Goal: Task Accomplishment & Management: Manage account settings

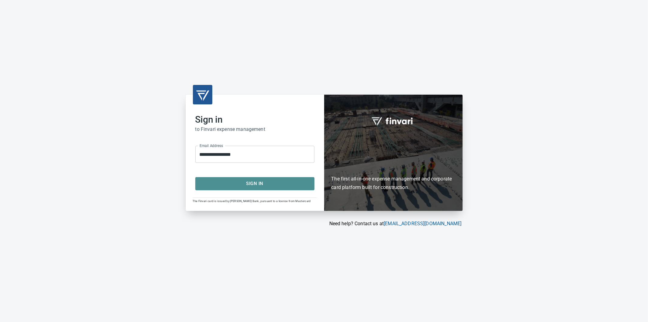
click at [271, 181] on span "Sign In" at bounding box center [255, 183] width 106 height 8
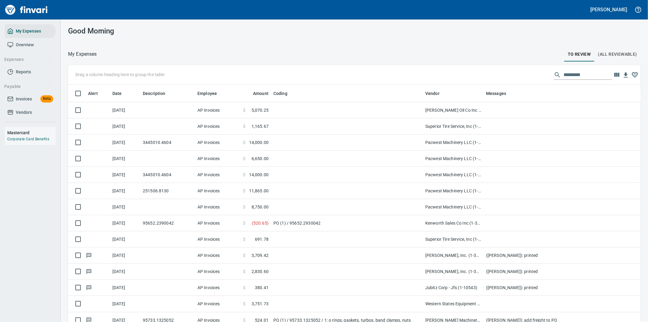
scroll to position [245, 558]
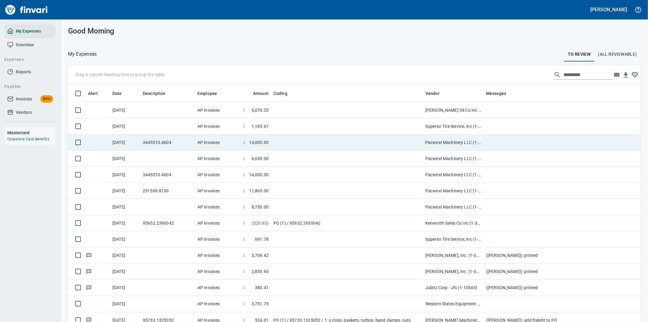
click at [347, 138] on td at bounding box center [347, 142] width 152 height 16
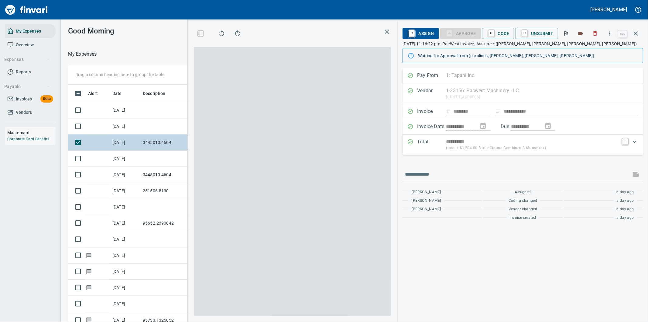
scroll to position [245, 406]
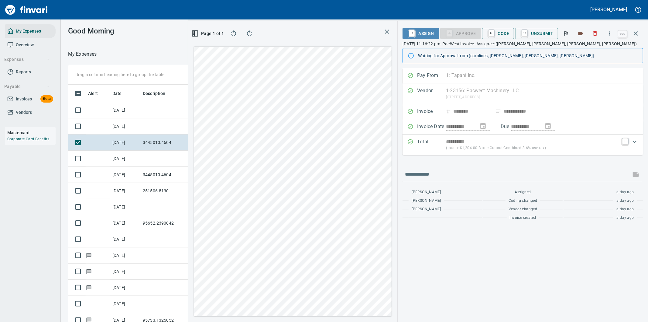
click at [423, 30] on span "R Assign" at bounding box center [421, 33] width 26 height 10
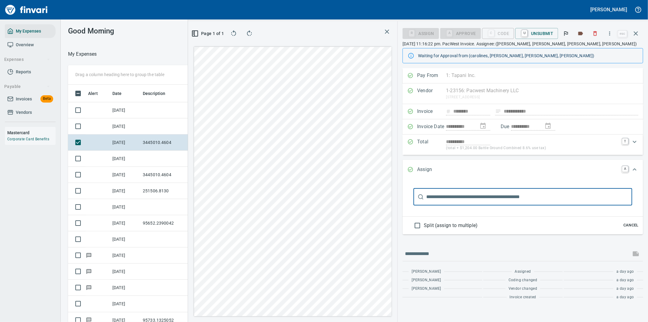
click at [448, 201] on input "text" at bounding box center [529, 196] width 206 height 17
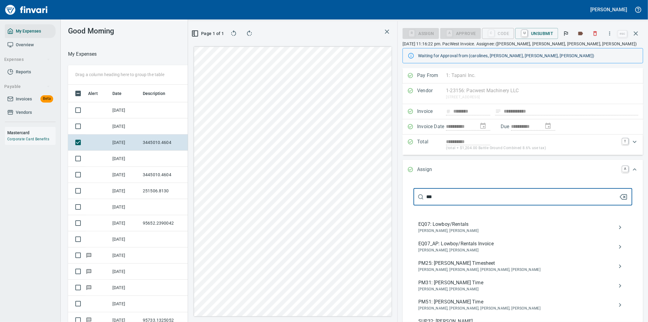
type input "***"
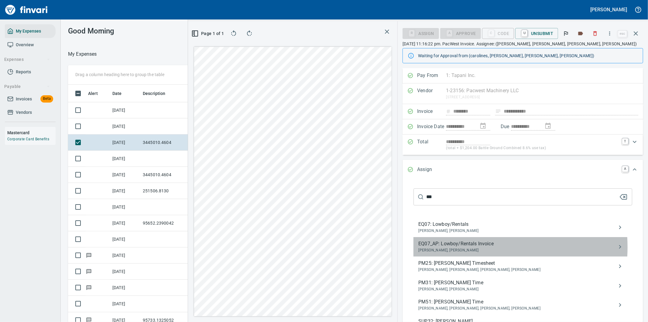
click at [467, 247] on span "EQ07_AP: Lowboy/Rentals Invoice" at bounding box center [518, 243] width 199 height 7
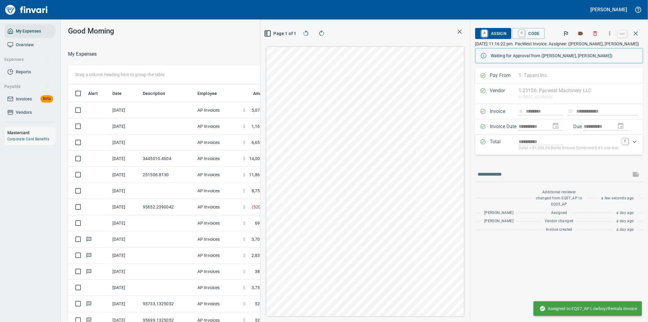
click at [637, 33] on icon "button" at bounding box center [636, 33] width 4 height 4
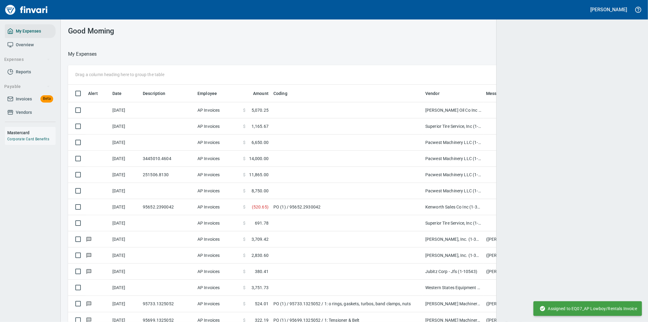
scroll to position [245, 558]
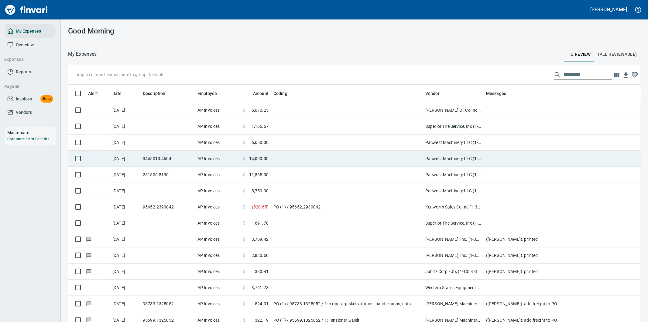
click at [316, 157] on td at bounding box center [347, 158] width 152 height 16
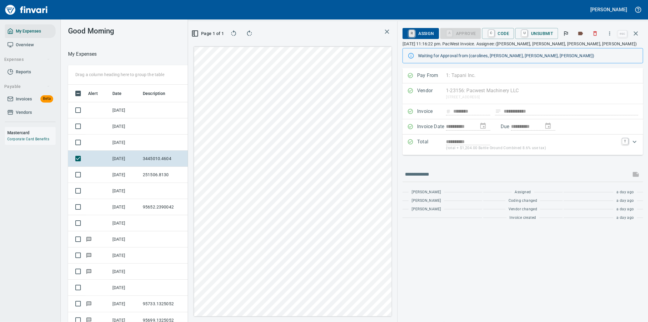
scroll to position [245, 406]
click at [420, 31] on span "R Assign" at bounding box center [421, 33] width 26 height 10
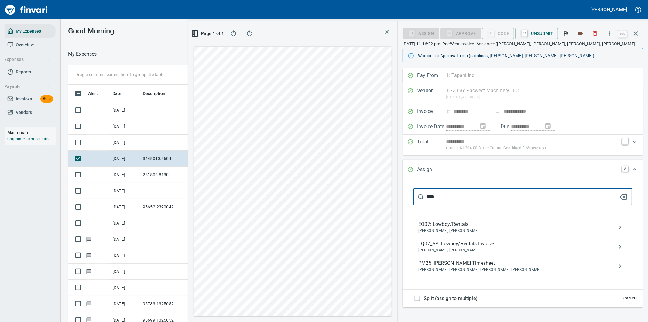
type input "****"
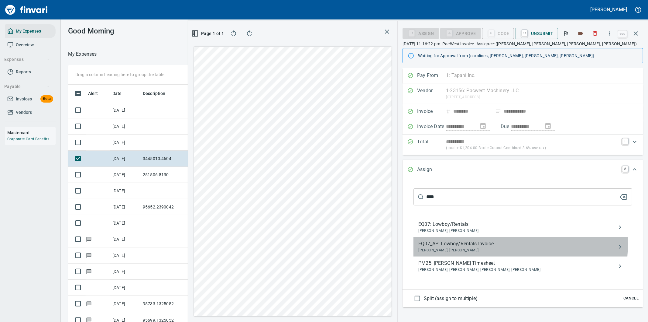
click at [460, 244] on span "EQ07_AP: Lowboy/Rentals Invoice" at bounding box center [518, 243] width 199 height 7
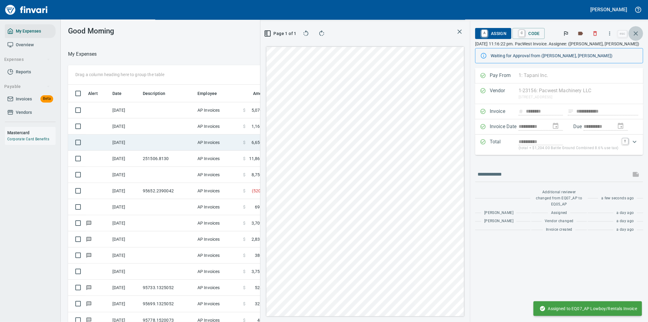
drag, startPoint x: 637, startPoint y: 30, endPoint x: 353, endPoint y: 143, distance: 305.9
click at [637, 30] on icon "button" at bounding box center [636, 33] width 7 height 7
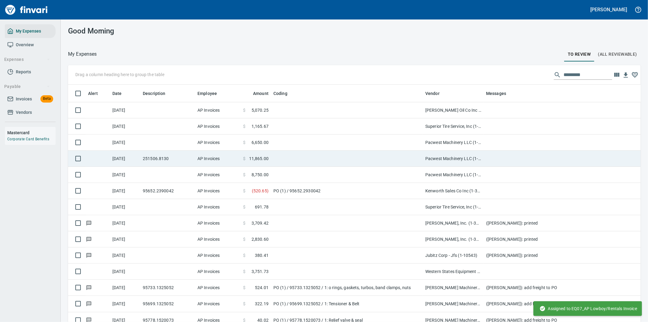
scroll to position [245, 558]
click at [291, 161] on td at bounding box center [347, 158] width 152 height 16
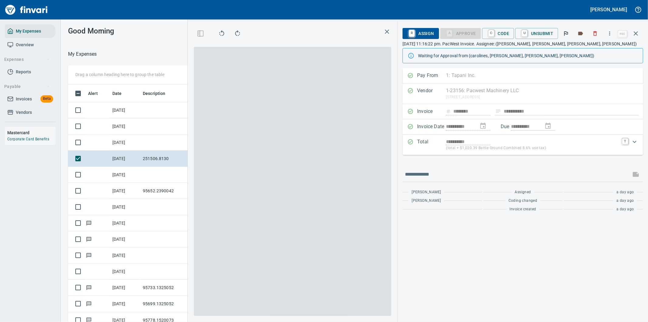
scroll to position [245, 406]
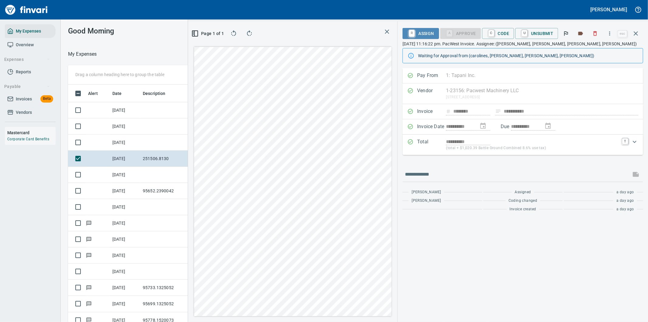
click at [423, 35] on span "R Assign" at bounding box center [421, 33] width 26 height 10
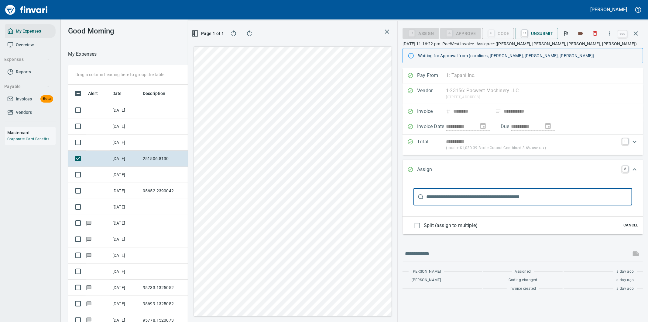
click at [439, 199] on input "text" at bounding box center [529, 196] width 206 height 17
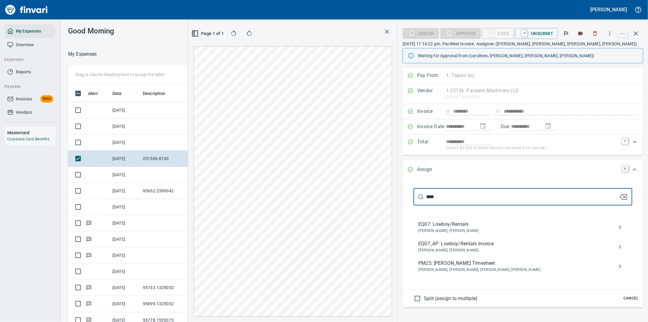
type input "****"
click at [451, 245] on span "EQ07_AP: Lowboy/Rentals Invoice" at bounding box center [518, 243] width 199 height 7
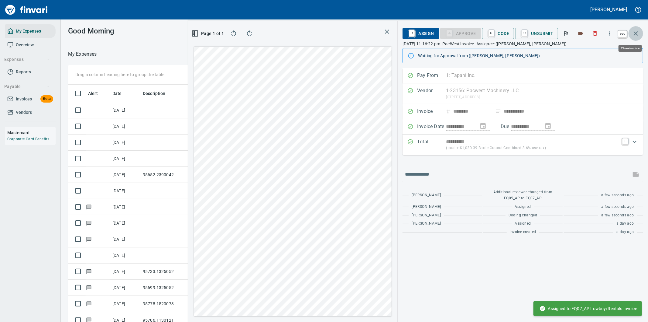
click at [636, 31] on icon "button" at bounding box center [636, 33] width 7 height 7
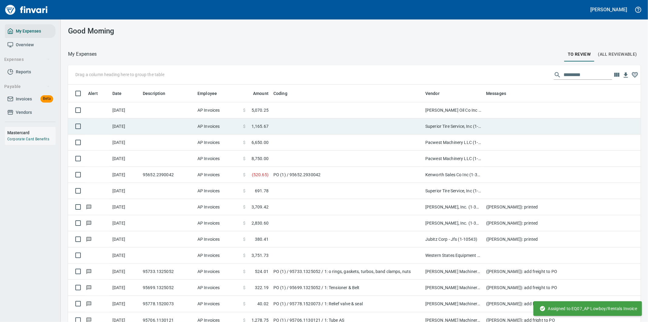
scroll to position [245, 558]
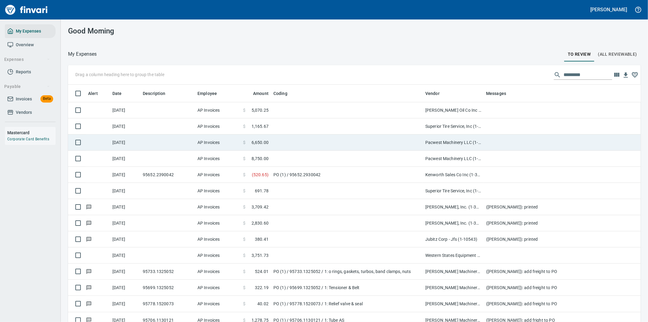
click at [274, 141] on td at bounding box center [347, 142] width 152 height 16
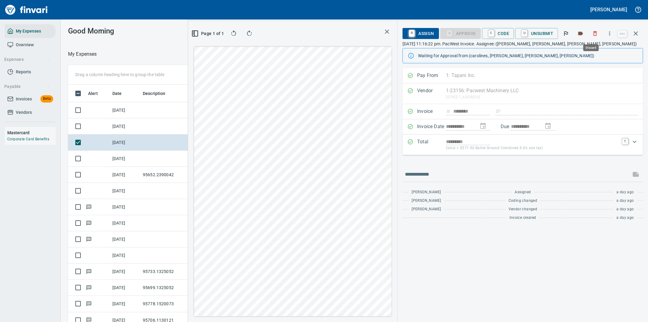
scroll to position [245, 406]
click at [424, 32] on span "R Assign" at bounding box center [421, 33] width 26 height 10
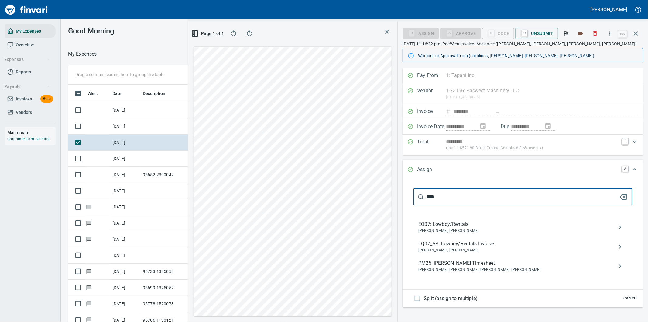
type input "****"
click at [454, 245] on span "EQ07_AP: Lowboy/Rentals Invoice" at bounding box center [518, 243] width 199 height 7
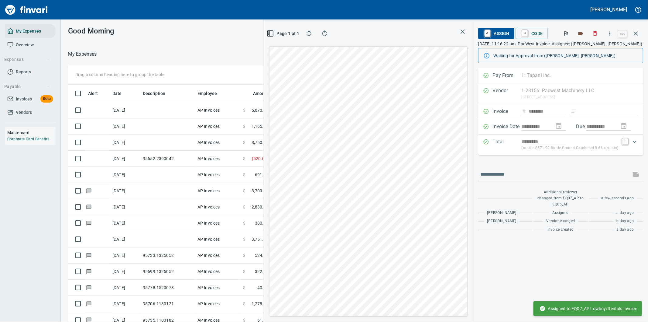
click at [635, 30] on icon "button" at bounding box center [636, 33] width 7 height 7
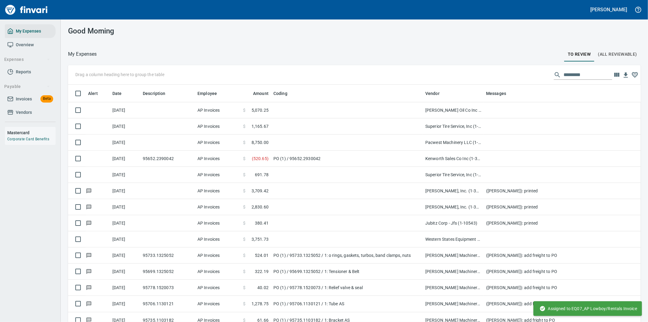
scroll to position [245, 554]
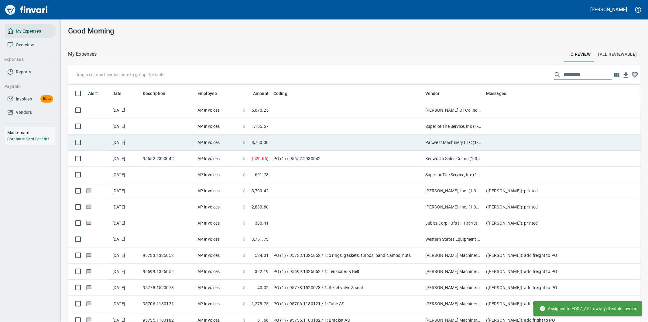
click at [303, 144] on td at bounding box center [347, 142] width 152 height 16
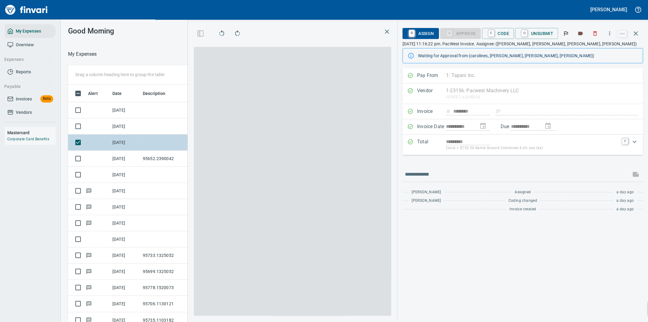
scroll to position [245, 406]
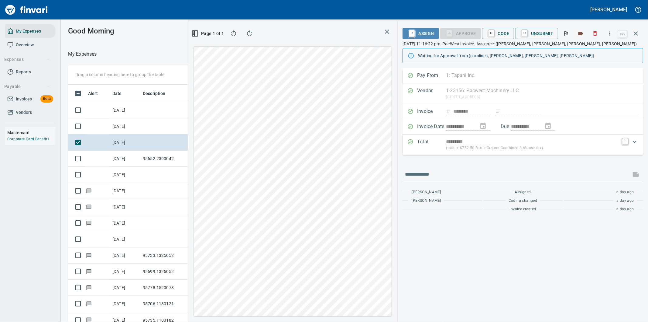
click at [423, 32] on span "R Assign" at bounding box center [421, 33] width 26 height 10
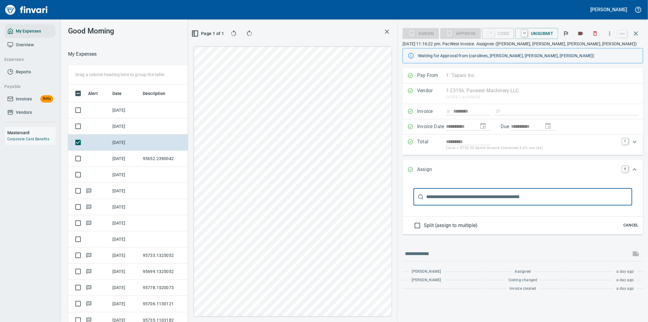
click at [453, 199] on input "text" at bounding box center [529, 196] width 206 height 17
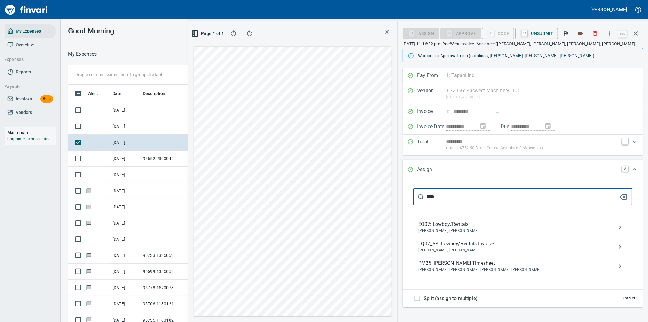
type input "****"
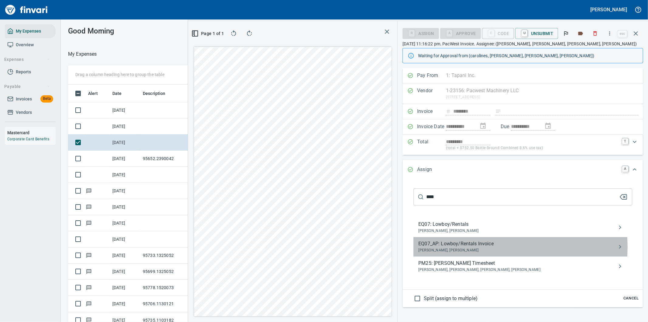
drag, startPoint x: 454, startPoint y: 247, endPoint x: 645, endPoint y: 86, distance: 250.4
click at [454, 247] on div "EQ07_AP: Lowboy/Rentals Invoice [PERSON_NAME], [PERSON_NAME]" at bounding box center [518, 246] width 199 height 13
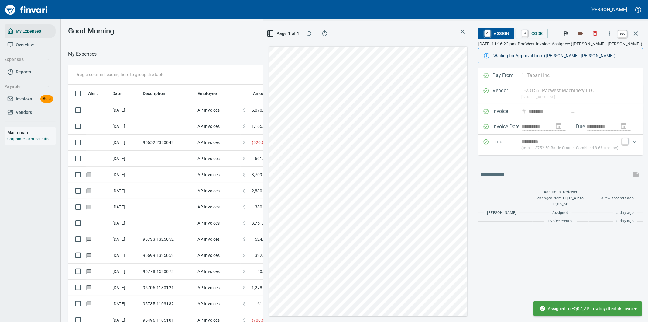
click at [635, 31] on icon "button" at bounding box center [636, 33] width 7 height 7
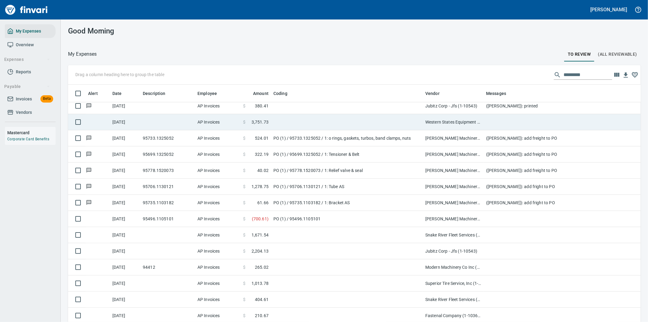
scroll to position [135, 0]
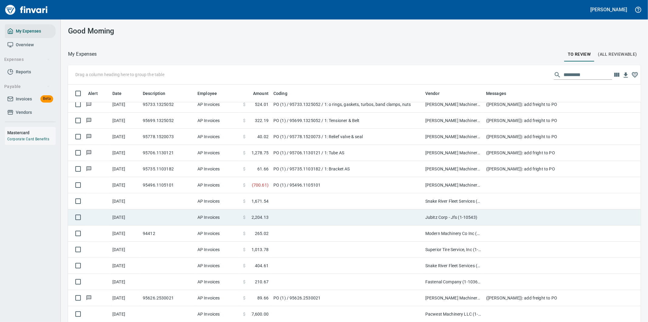
click at [309, 215] on td at bounding box center [347, 217] width 152 height 16
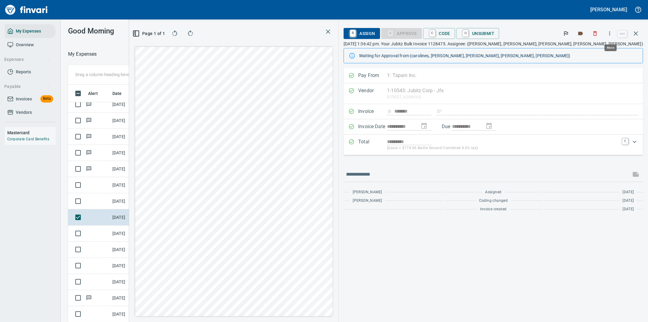
scroll to position [245, 406]
click at [612, 33] on icon "button" at bounding box center [610, 33] width 6 height 6
click at [582, 47] on span "Download" at bounding box center [609, 50] width 58 height 7
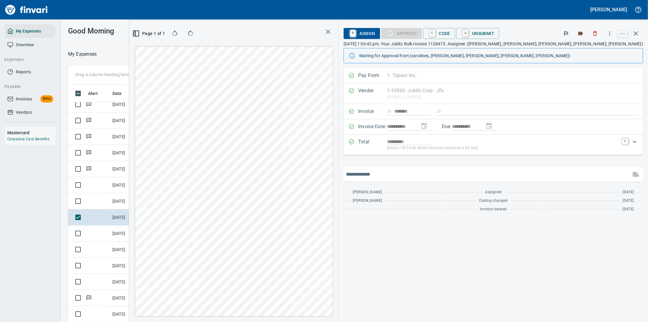
click at [430, 175] on input "text" at bounding box center [487, 174] width 283 height 10
type input "*******"
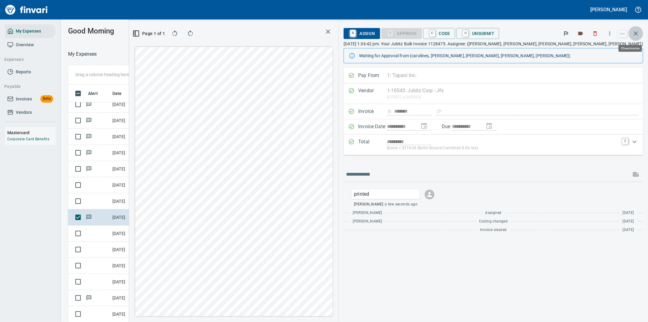
click at [634, 32] on icon "button" at bounding box center [636, 33] width 7 height 7
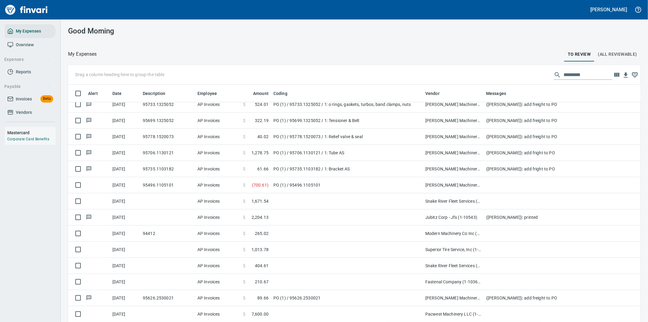
scroll to position [1, 1]
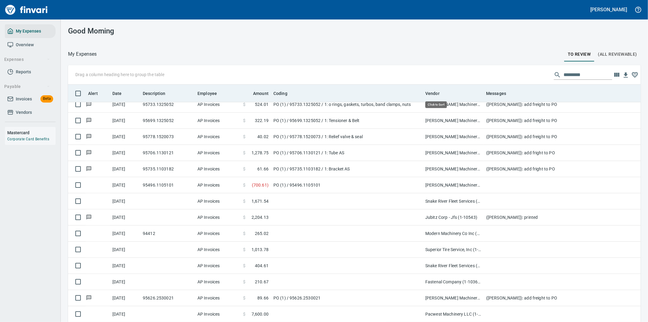
click at [432, 89] on div "Vendor" at bounding box center [454, 93] width 56 height 8
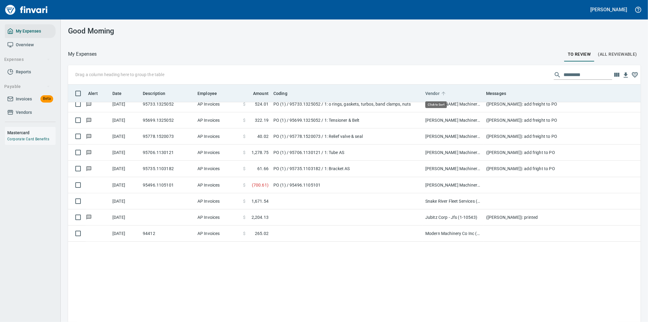
scroll to position [245, 558]
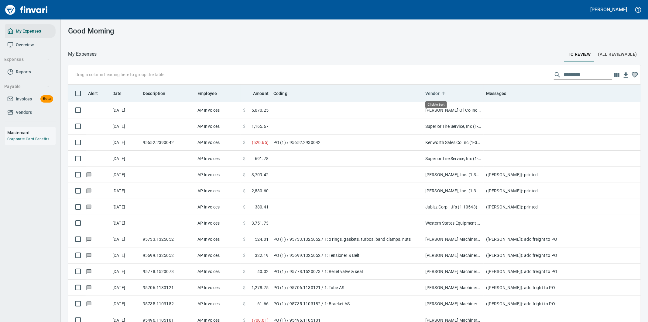
click at [435, 90] on span "Vendor" at bounding box center [433, 93] width 14 height 7
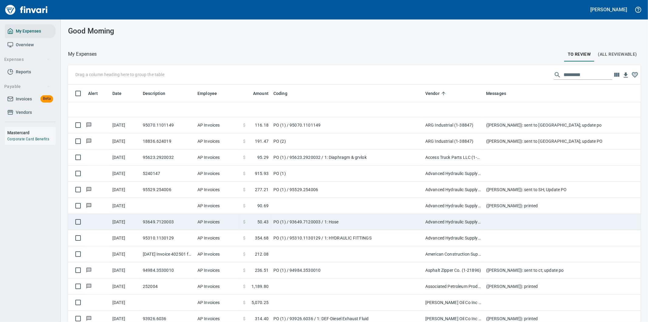
scroll to position [101, 0]
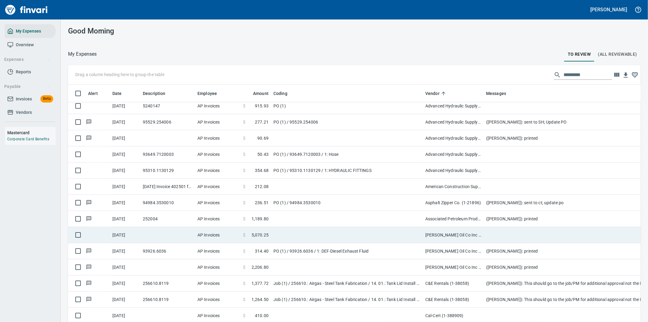
click at [487, 237] on td at bounding box center [605, 235] width 243 height 16
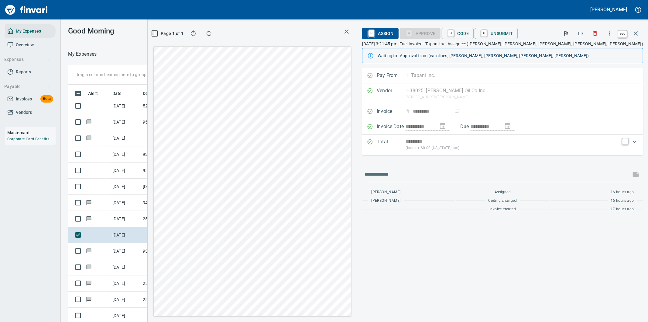
scroll to position [245, 406]
click at [636, 31] on icon "button" at bounding box center [636, 33] width 7 height 7
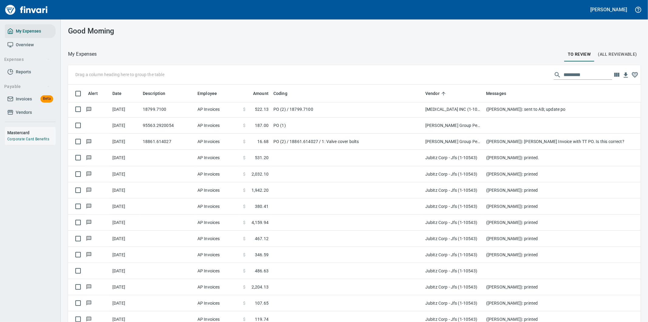
scroll to position [1148, 0]
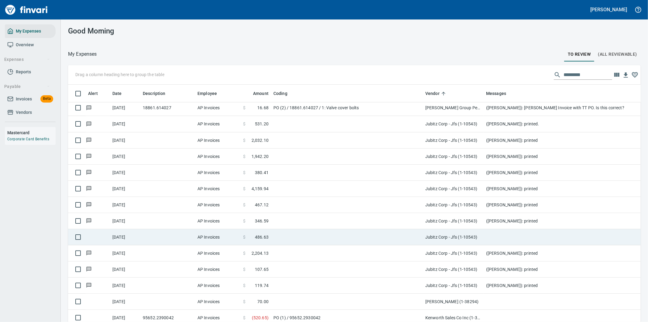
click at [495, 233] on td at bounding box center [605, 237] width 243 height 16
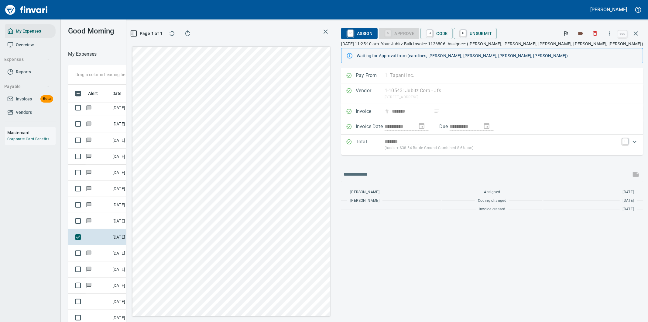
scroll to position [245, 406]
click at [613, 32] on icon "button" at bounding box center [610, 33] width 6 height 6
click at [593, 48] on span "Download" at bounding box center [609, 50] width 58 height 7
click at [426, 164] on div "**********" at bounding box center [492, 141] width 302 height 147
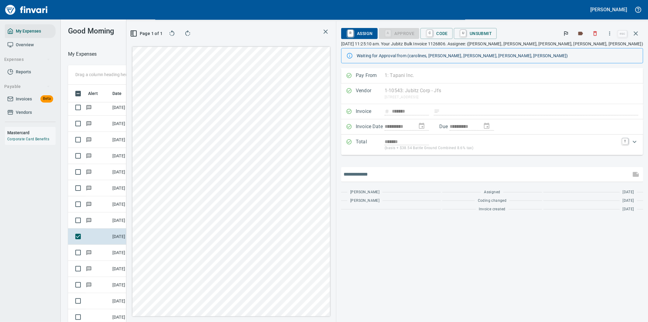
click at [427, 172] on input "text" at bounding box center [486, 174] width 285 height 10
type input "*******"
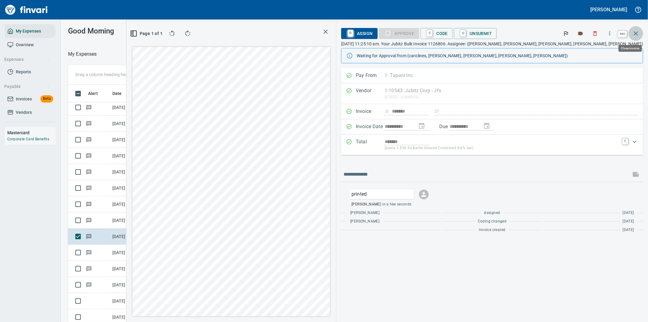
click at [635, 32] on icon "button" at bounding box center [636, 33] width 4 height 4
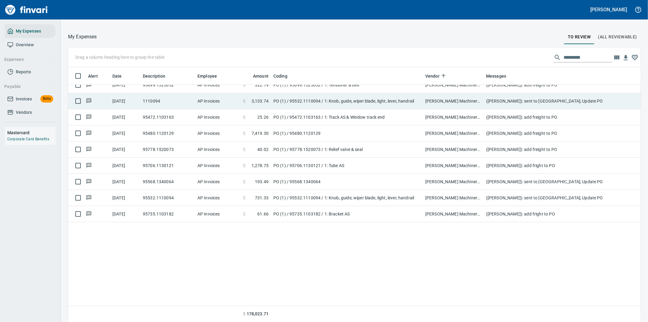
scroll to position [2660, 0]
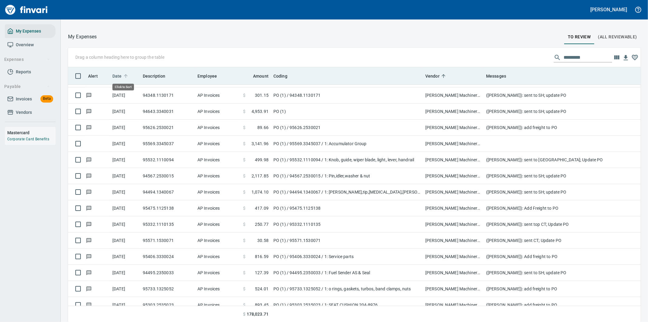
click at [119, 74] on span "Date" at bounding box center [116, 75] width 9 height 7
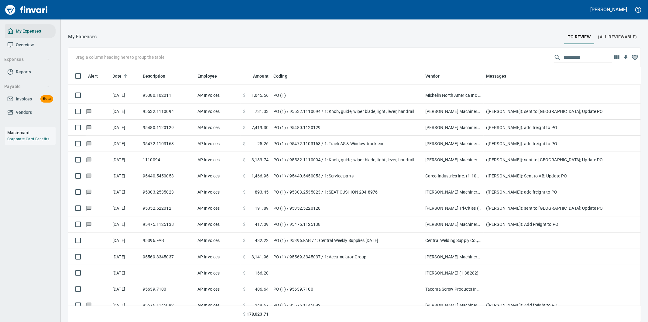
scroll to position [245, 558]
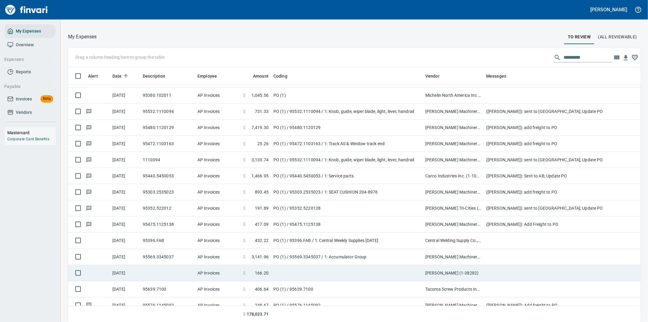
click at [349, 272] on td at bounding box center [347, 273] width 152 height 16
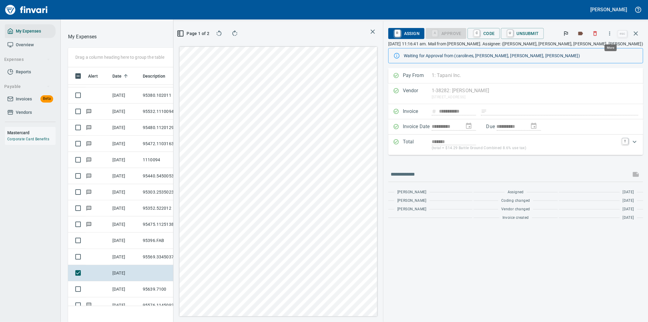
scroll to position [245, 406]
click at [611, 32] on icon "button" at bounding box center [610, 33] width 6 height 6
click at [587, 49] on span "Download" at bounding box center [609, 50] width 58 height 7
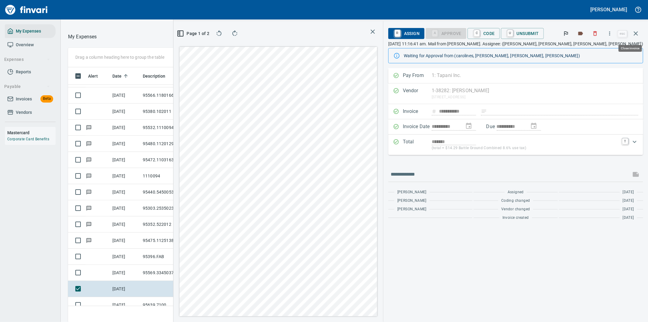
click at [637, 32] on icon "button" at bounding box center [636, 33] width 7 height 7
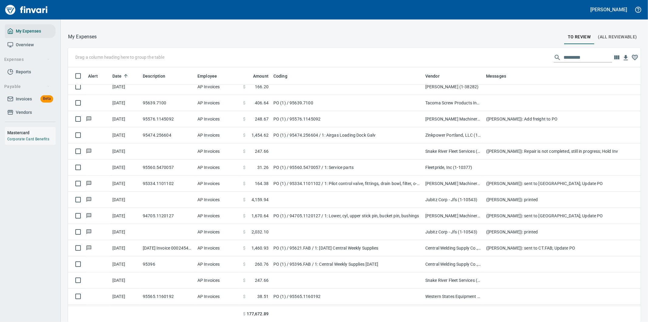
scroll to position [2896, 0]
